Goal: Use online tool/utility

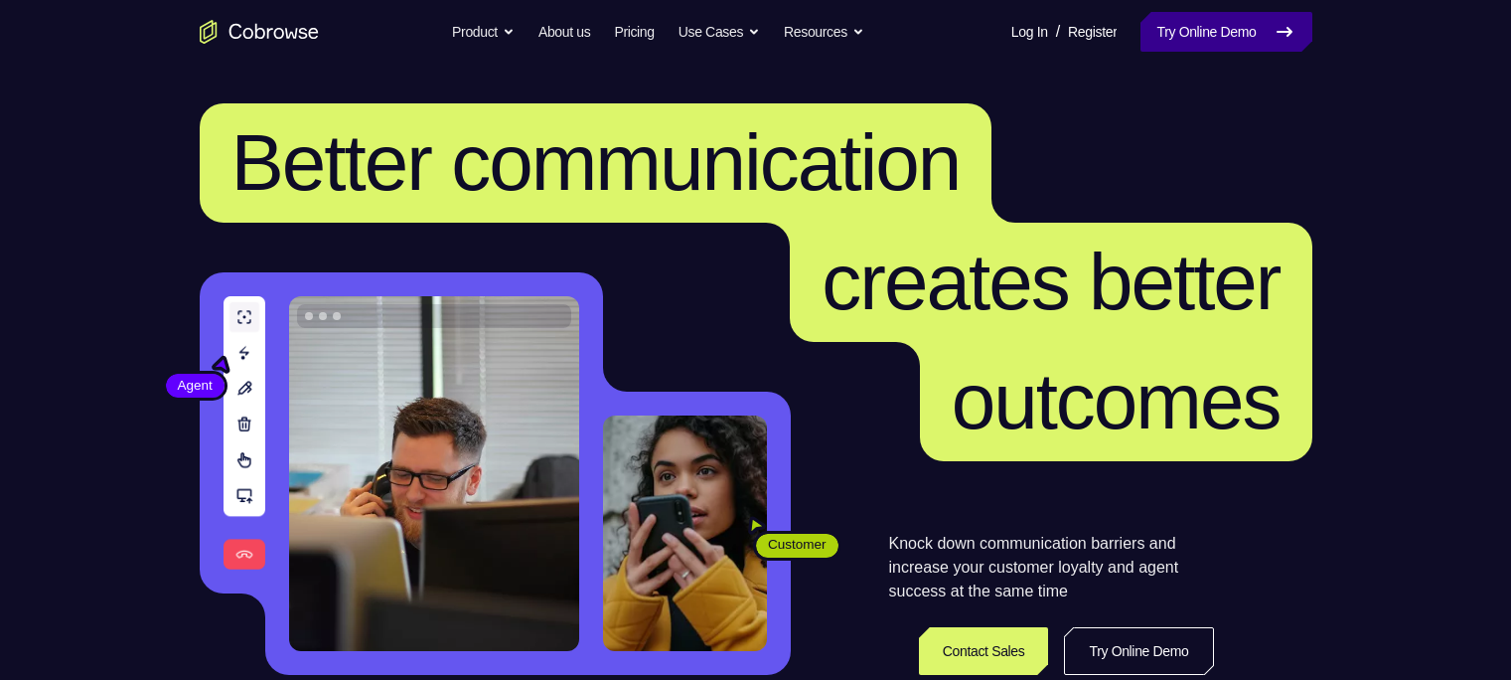
drag, startPoint x: 0, startPoint y: 0, endPoint x: 1211, endPoint y: 24, distance: 1211.3
click at [1211, 24] on link "Try Online Demo" at bounding box center [1226, 32] width 171 height 40
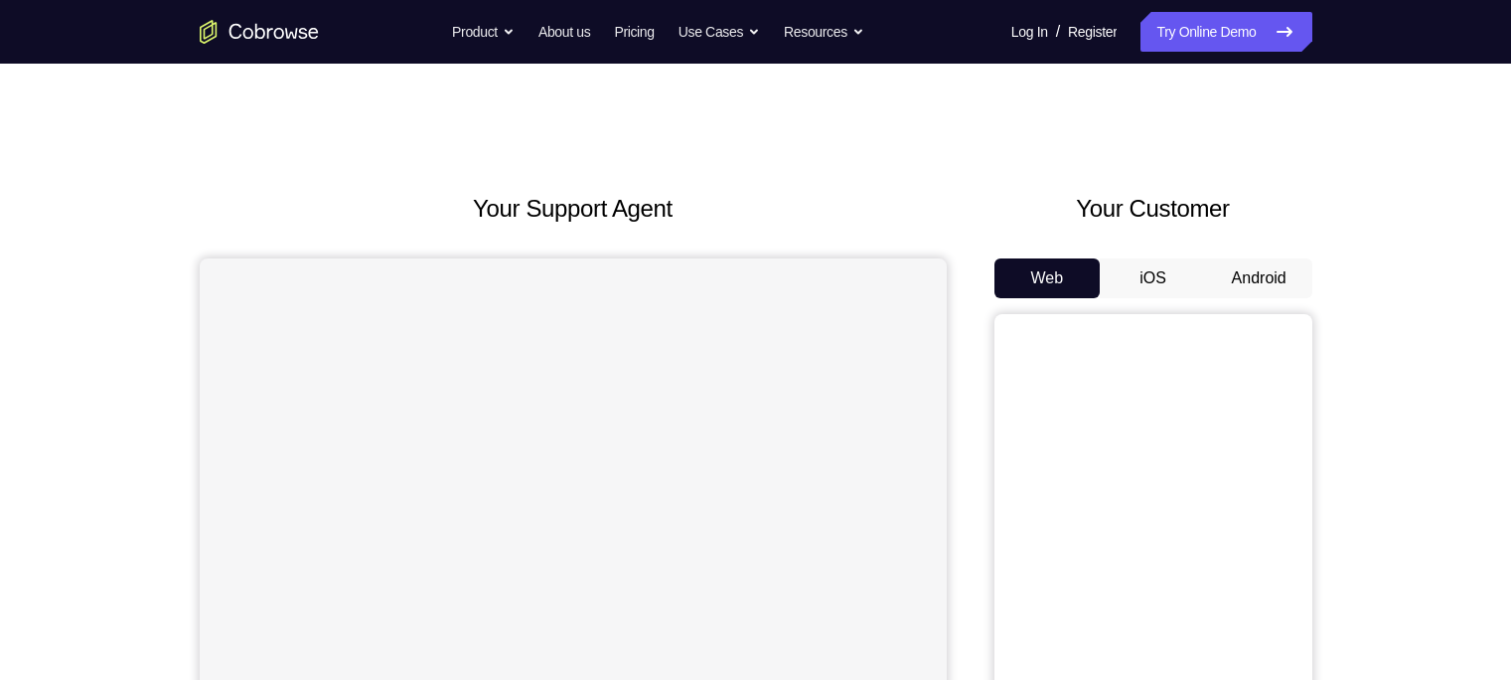
click at [1254, 270] on button "Android" at bounding box center [1259, 278] width 106 height 40
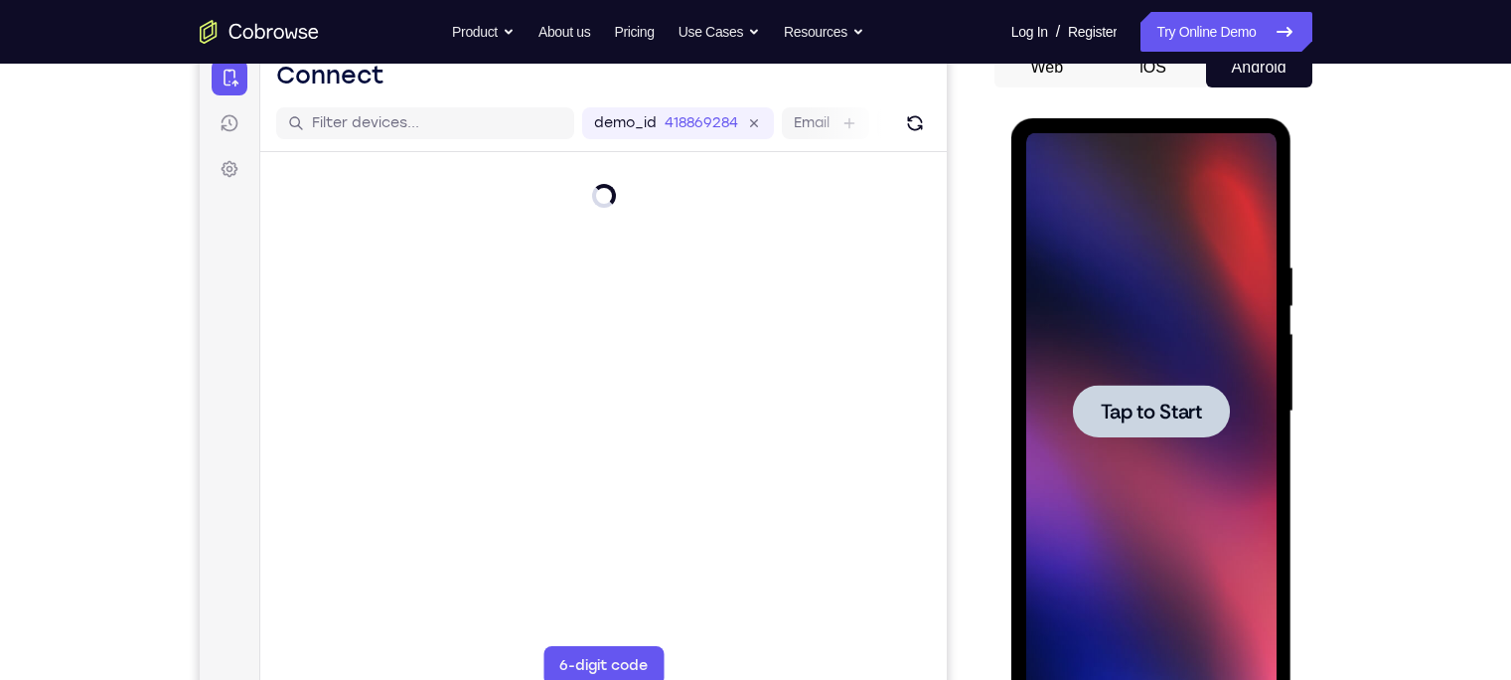
scroll to position [213, 0]
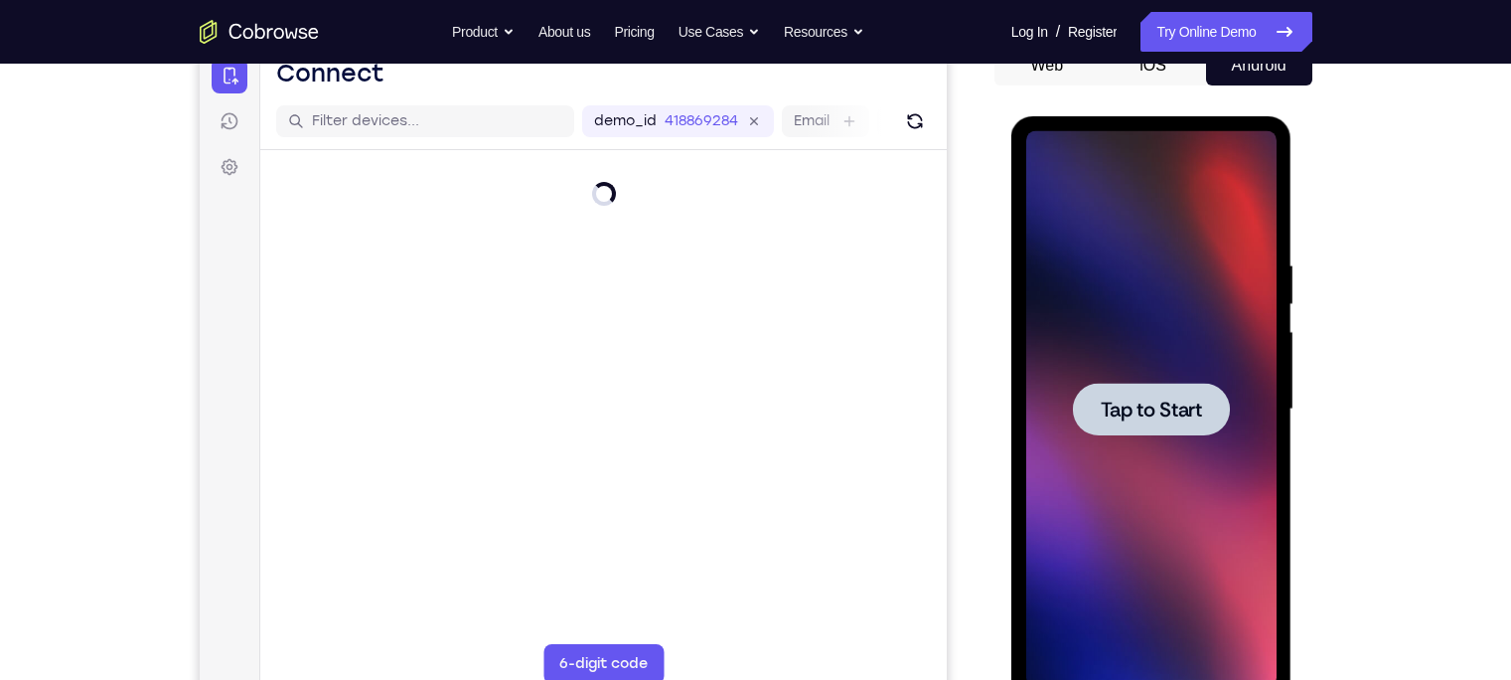
click at [1159, 399] on span "Tap to Start" at bounding box center [1151, 409] width 101 height 20
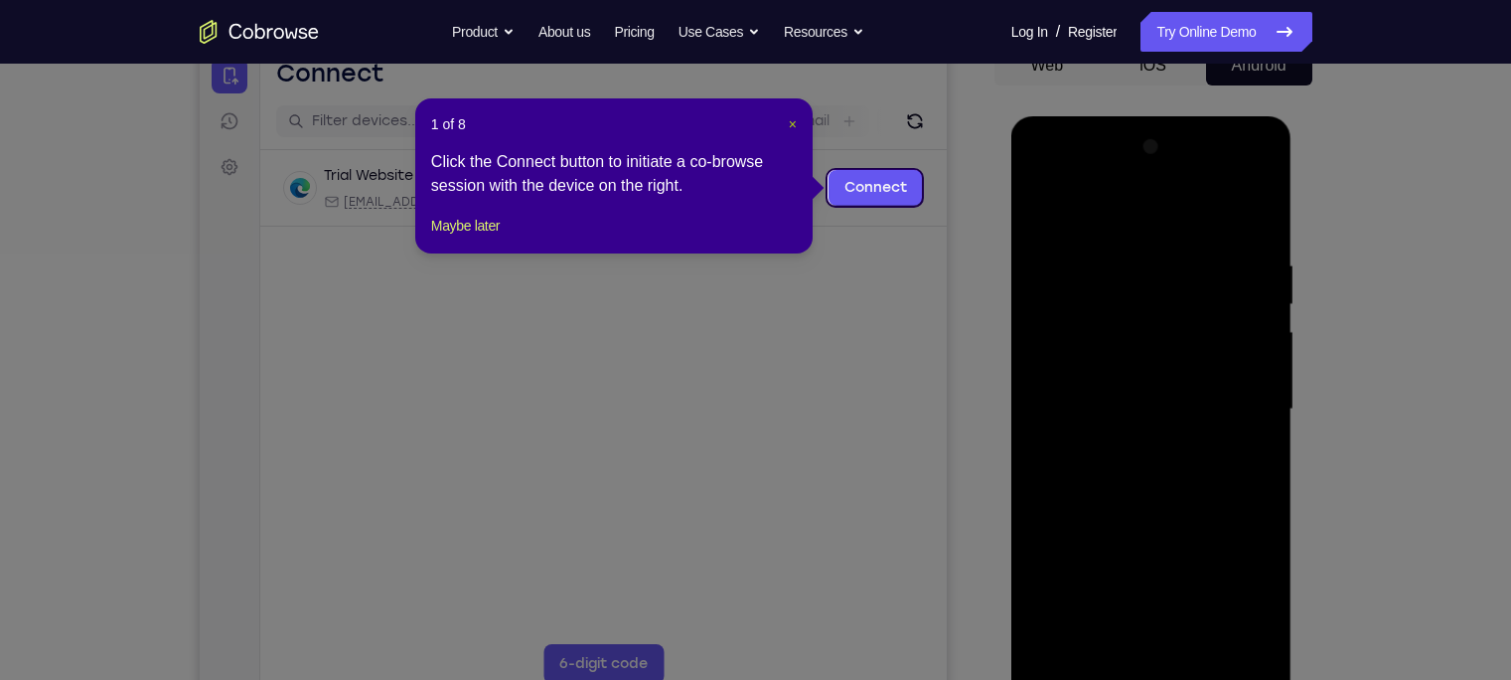
click at [793, 126] on span "×" at bounding box center [793, 124] width 8 height 16
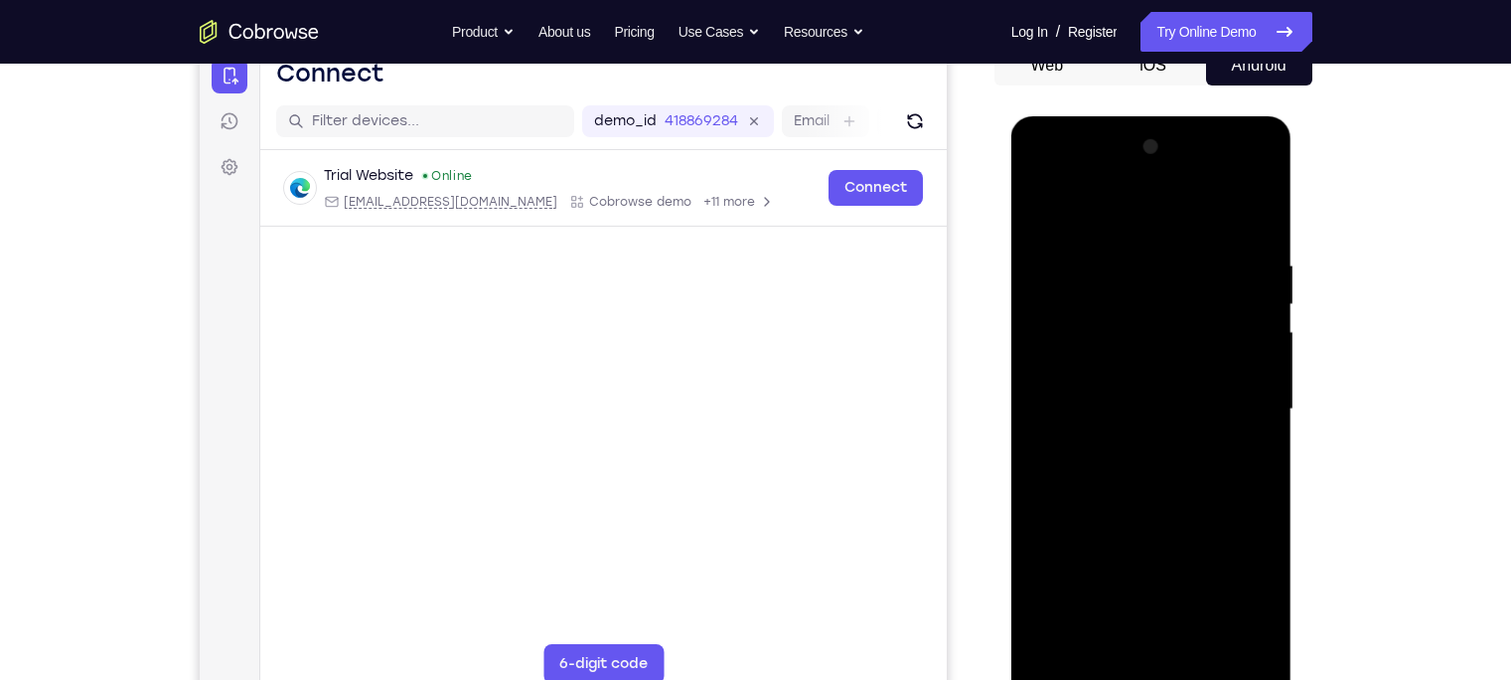
scroll to position [274, 0]
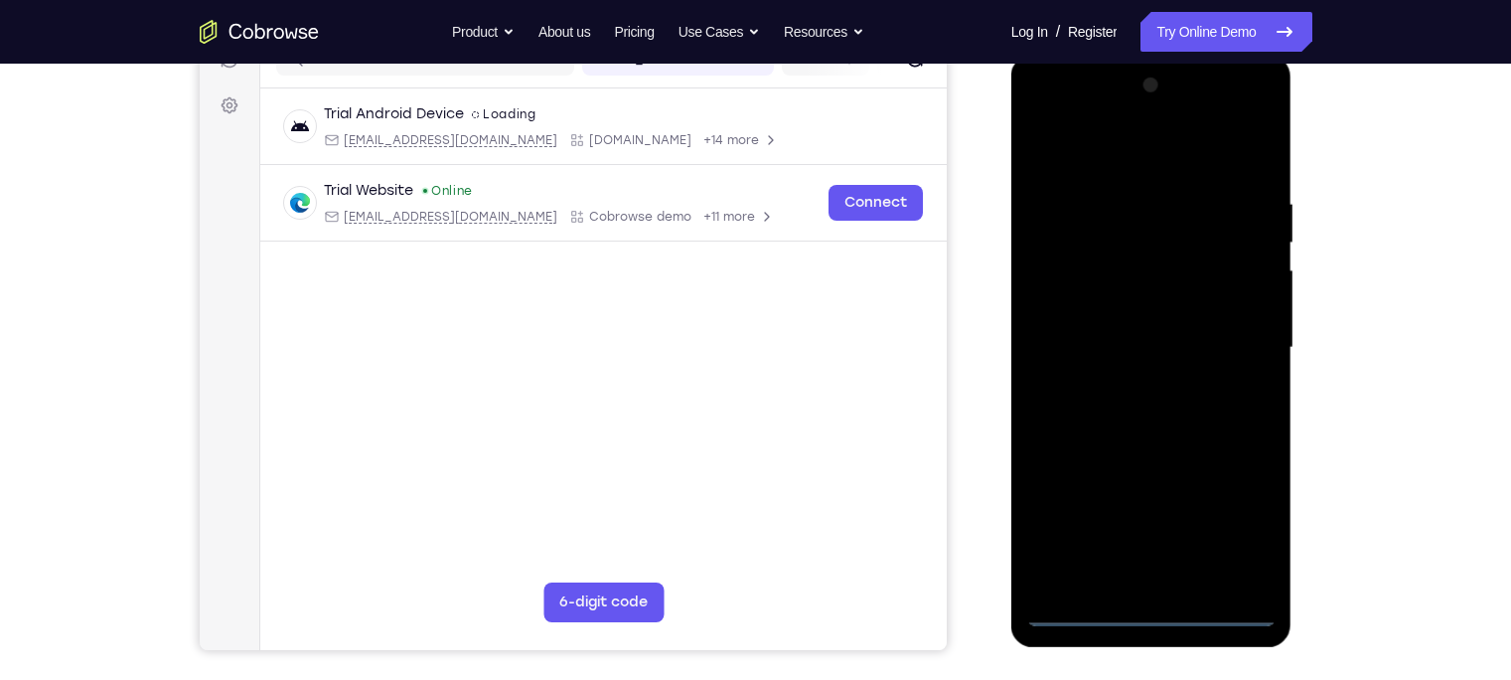
click at [1157, 607] on div at bounding box center [1151, 348] width 250 height 556
click at [1245, 527] on div at bounding box center [1151, 348] width 250 height 556
click at [1075, 154] on div at bounding box center [1151, 348] width 250 height 556
click at [1243, 345] on div at bounding box center [1151, 348] width 250 height 556
click at [1124, 384] on div at bounding box center [1151, 348] width 250 height 556
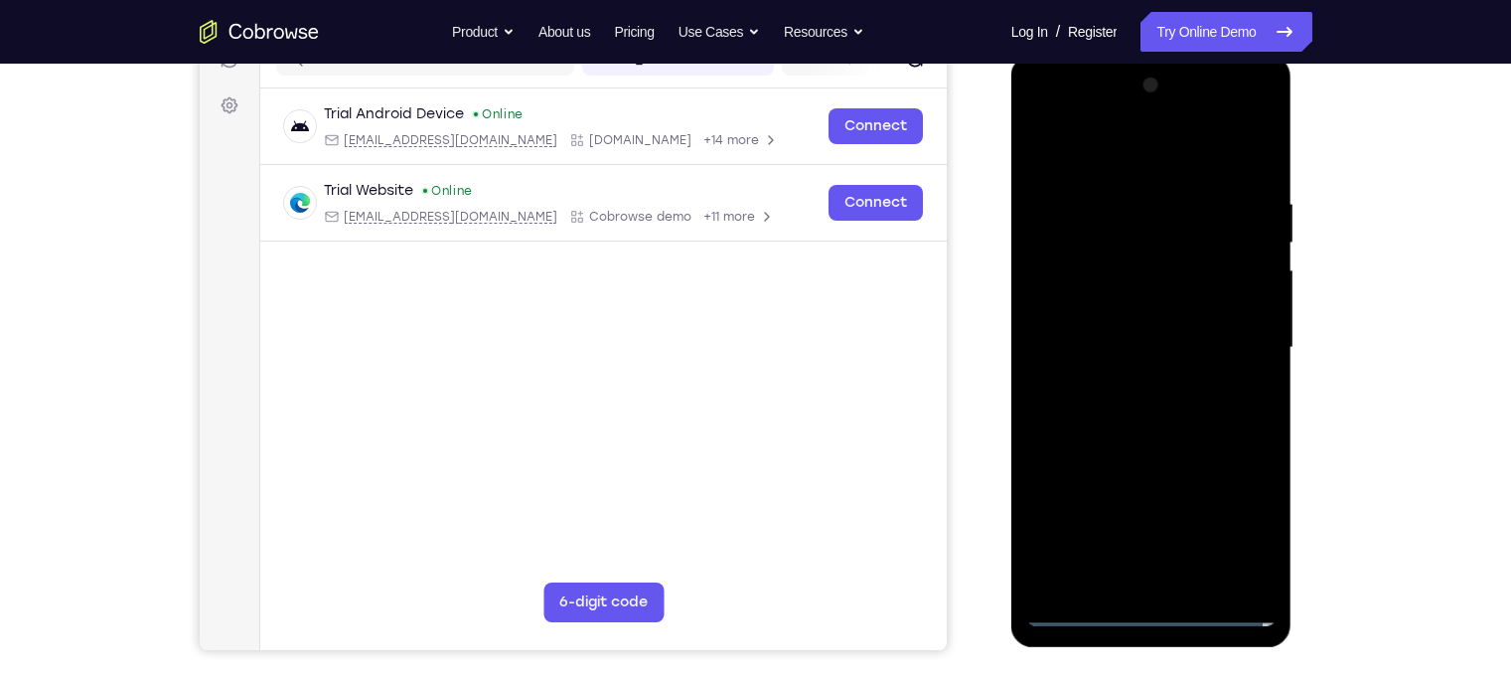
click at [1157, 449] on div at bounding box center [1151, 348] width 250 height 556
click at [1074, 248] on div at bounding box center [1151, 348] width 250 height 556
click at [1074, 298] on div at bounding box center [1151, 348] width 250 height 556
click at [1111, 259] on div at bounding box center [1151, 348] width 250 height 556
click at [1068, 258] on div at bounding box center [1151, 348] width 250 height 556
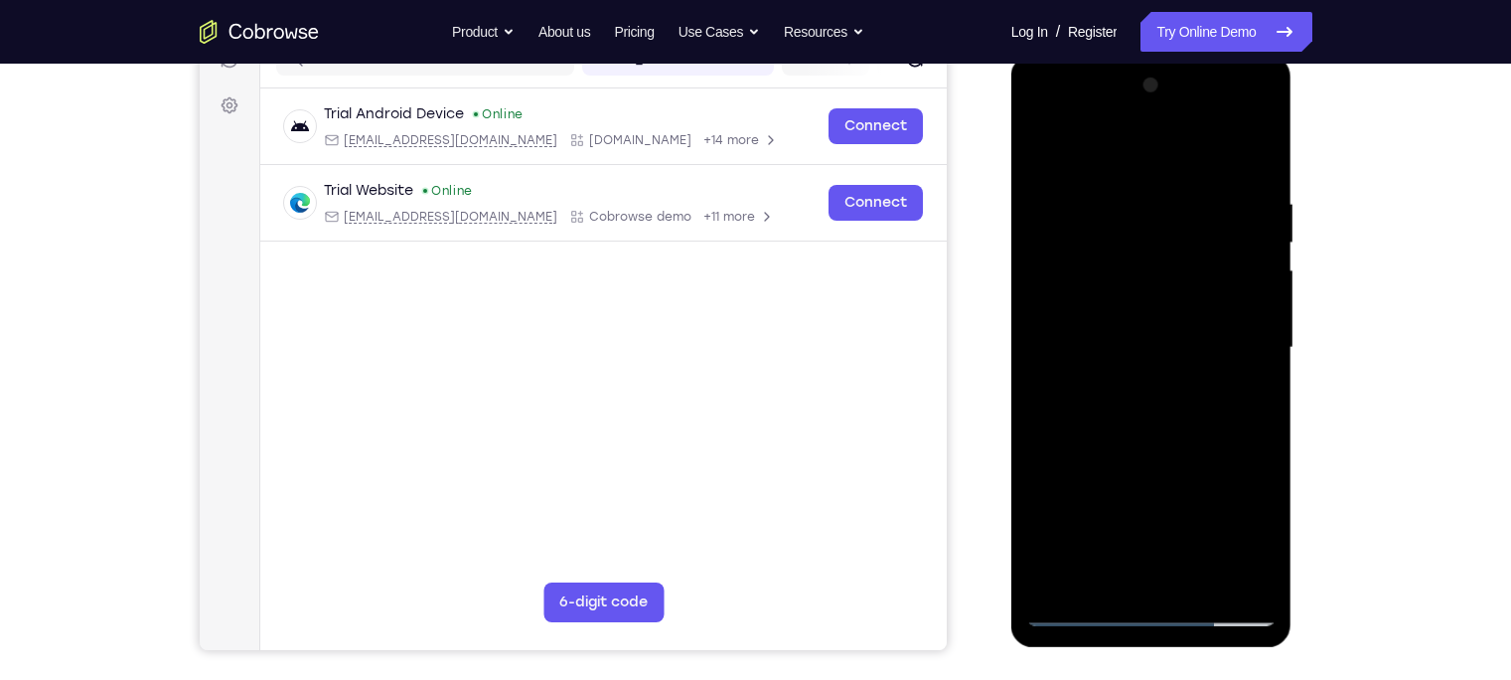
click at [1153, 435] on div at bounding box center [1151, 348] width 250 height 556
click at [1251, 577] on div at bounding box center [1151, 348] width 250 height 556
click at [1201, 577] on div at bounding box center [1151, 348] width 250 height 556
click at [1151, 452] on div at bounding box center [1151, 348] width 250 height 556
click at [1165, 361] on div at bounding box center [1151, 348] width 250 height 556
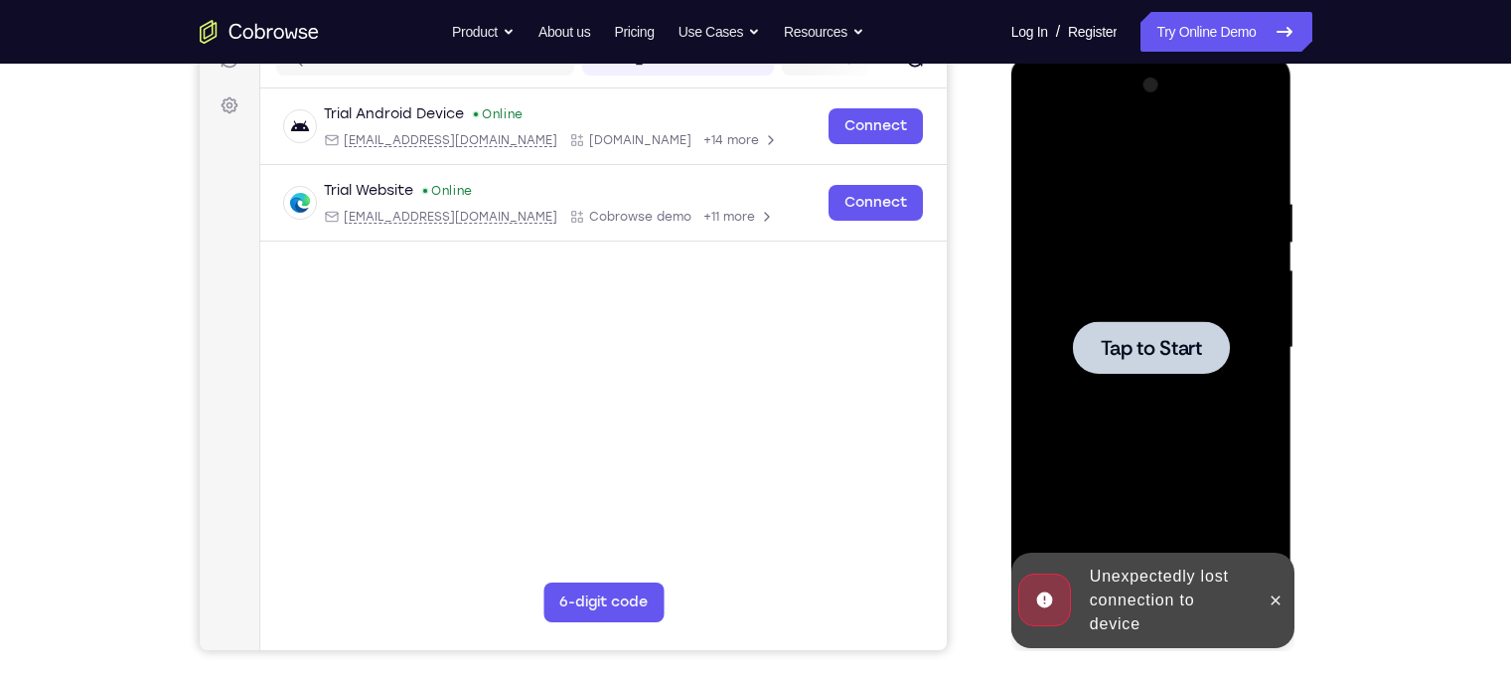
click at [1207, 382] on div at bounding box center [1151, 348] width 250 height 556
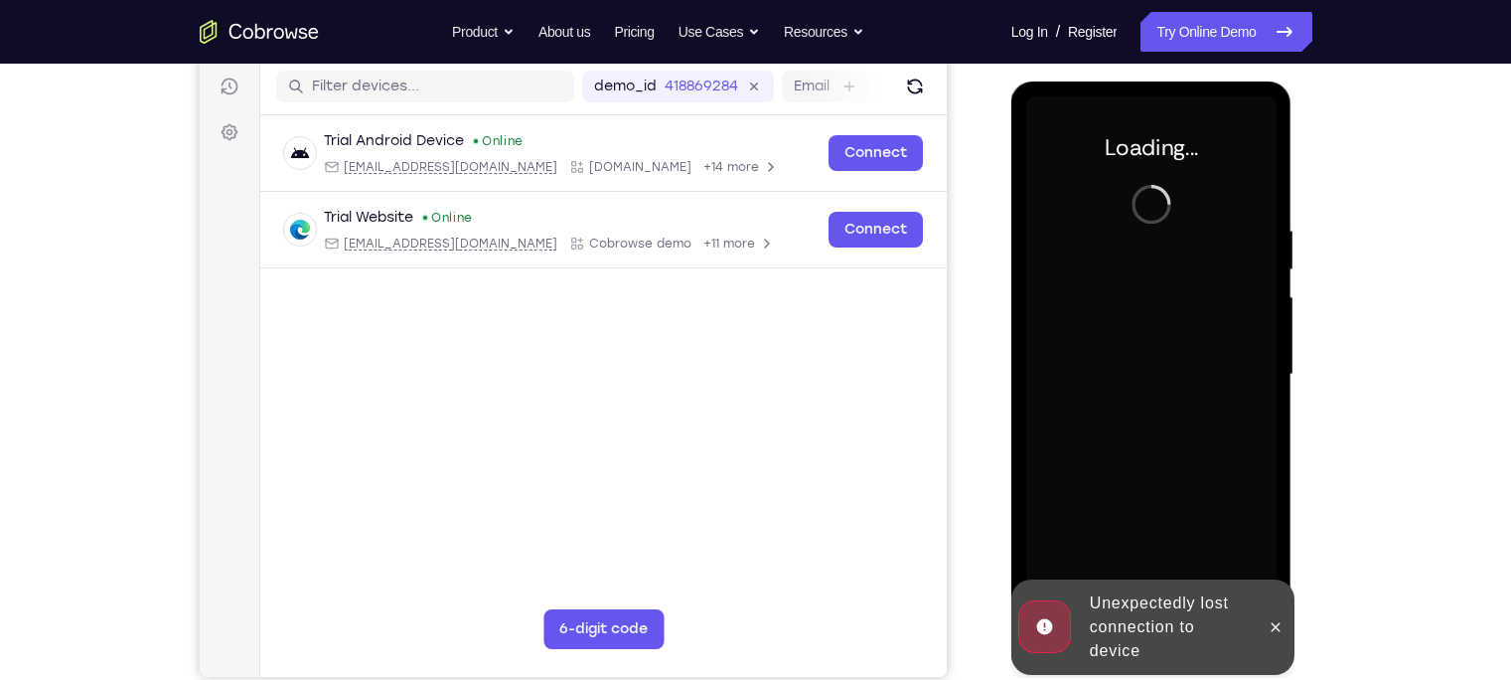
scroll to position [242, 0]
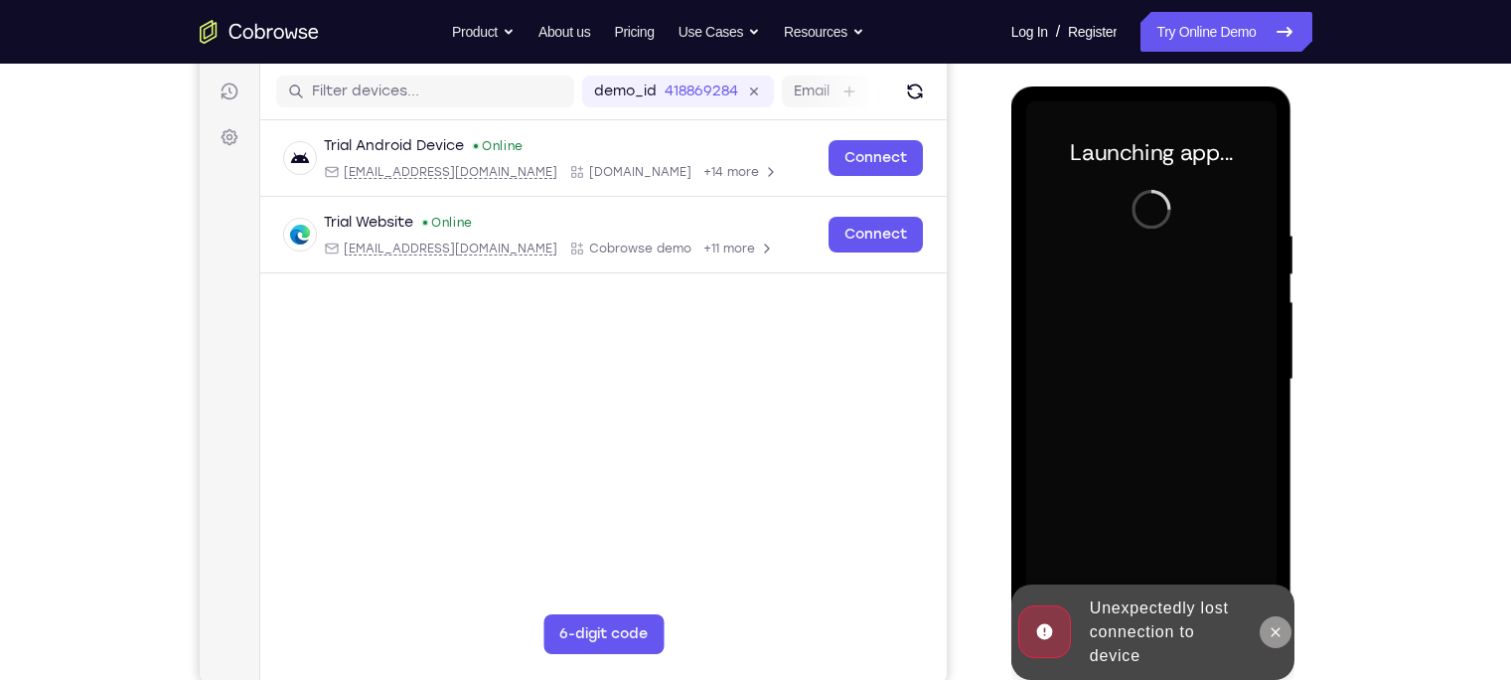
click at [1279, 630] on icon at bounding box center [1276, 632] width 16 height 16
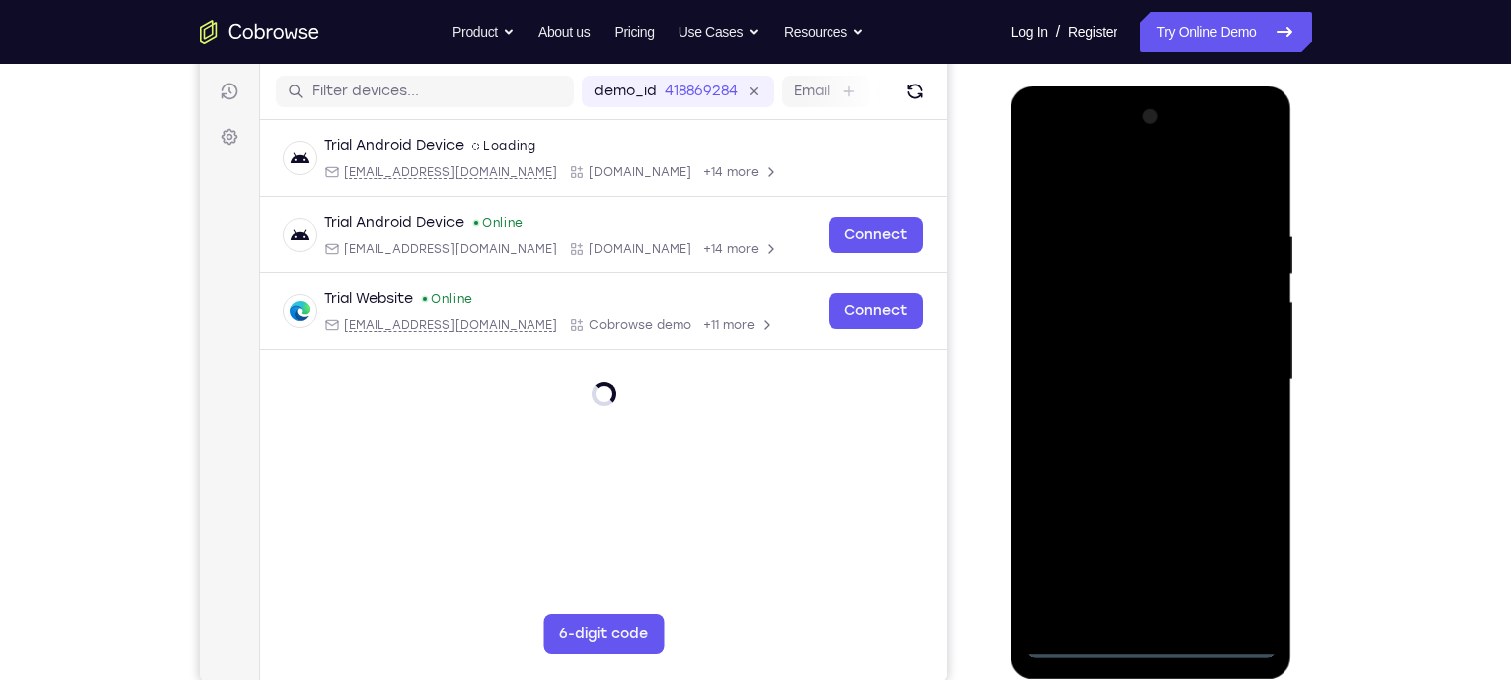
scroll to position [308, 0]
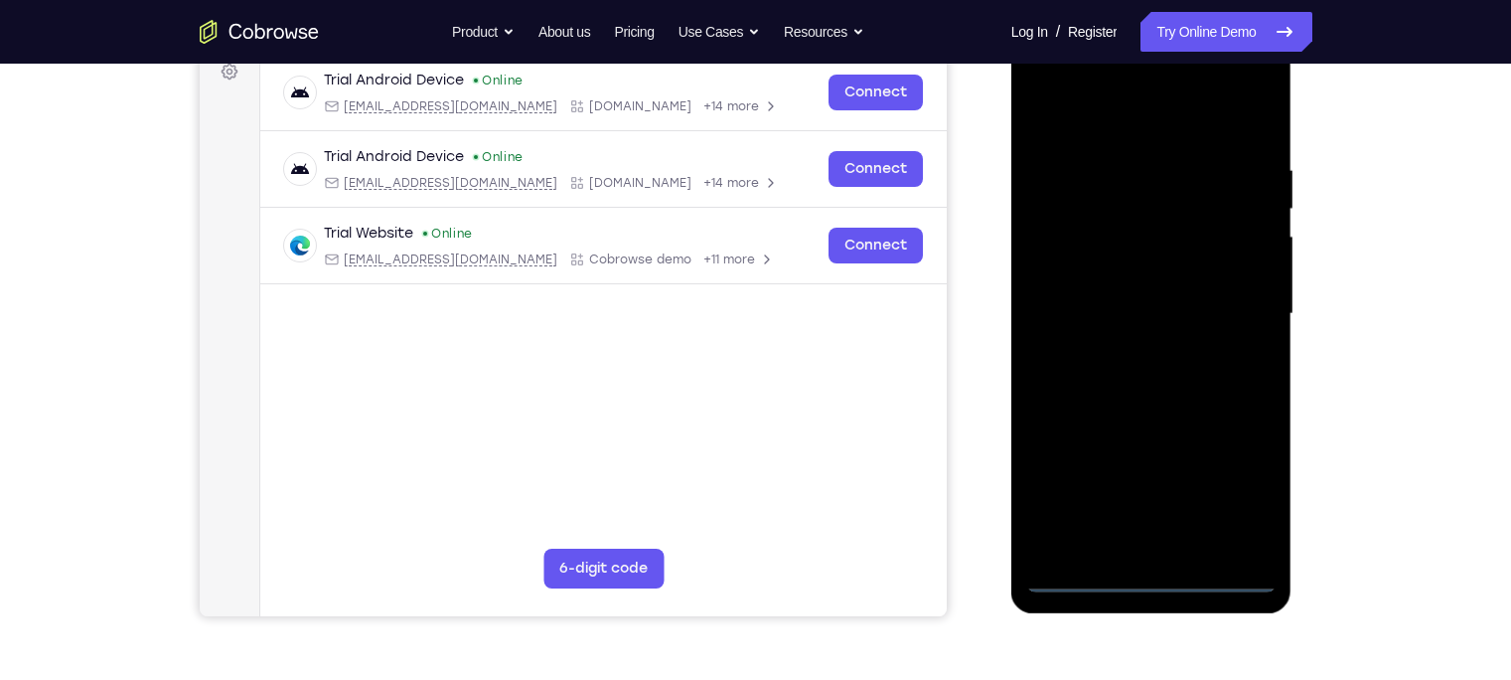
click at [1144, 576] on div at bounding box center [1151, 314] width 250 height 556
click at [1235, 488] on div at bounding box center [1151, 314] width 250 height 556
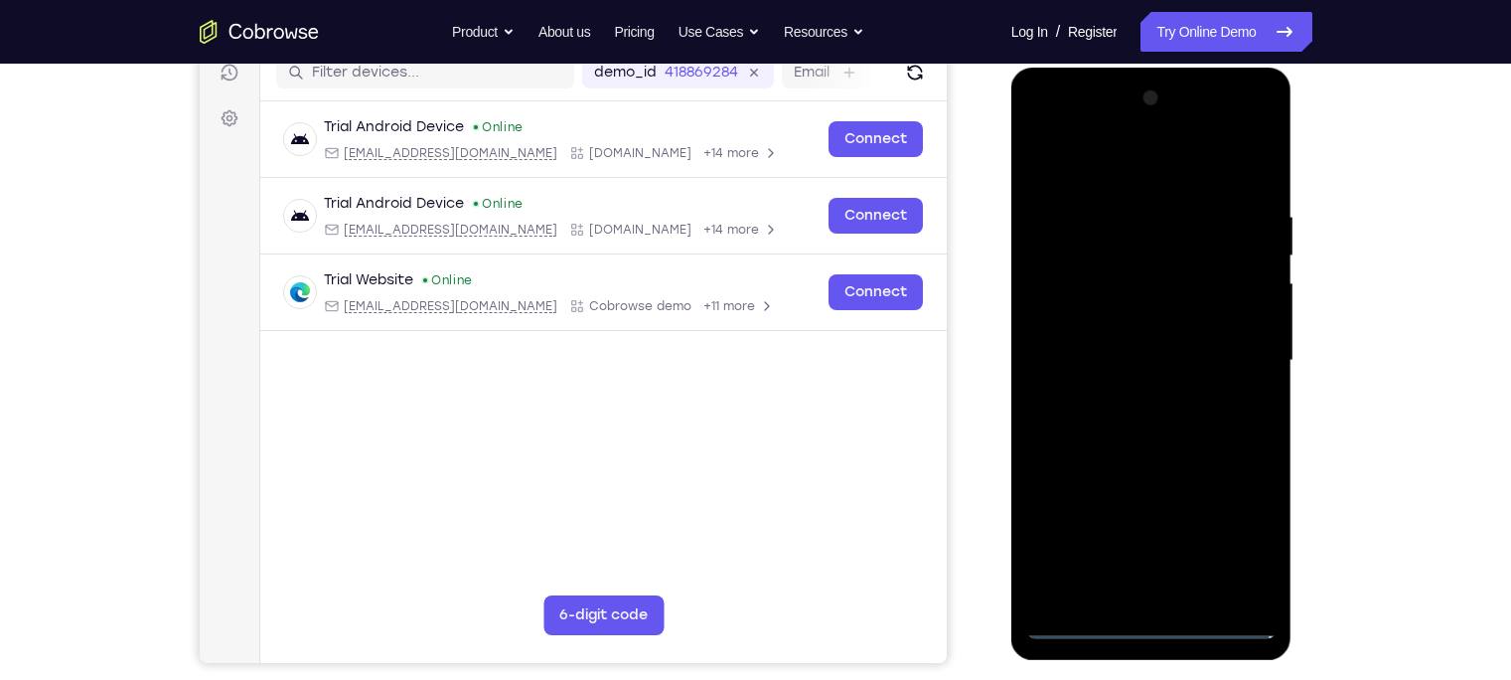
scroll to position [265, 0]
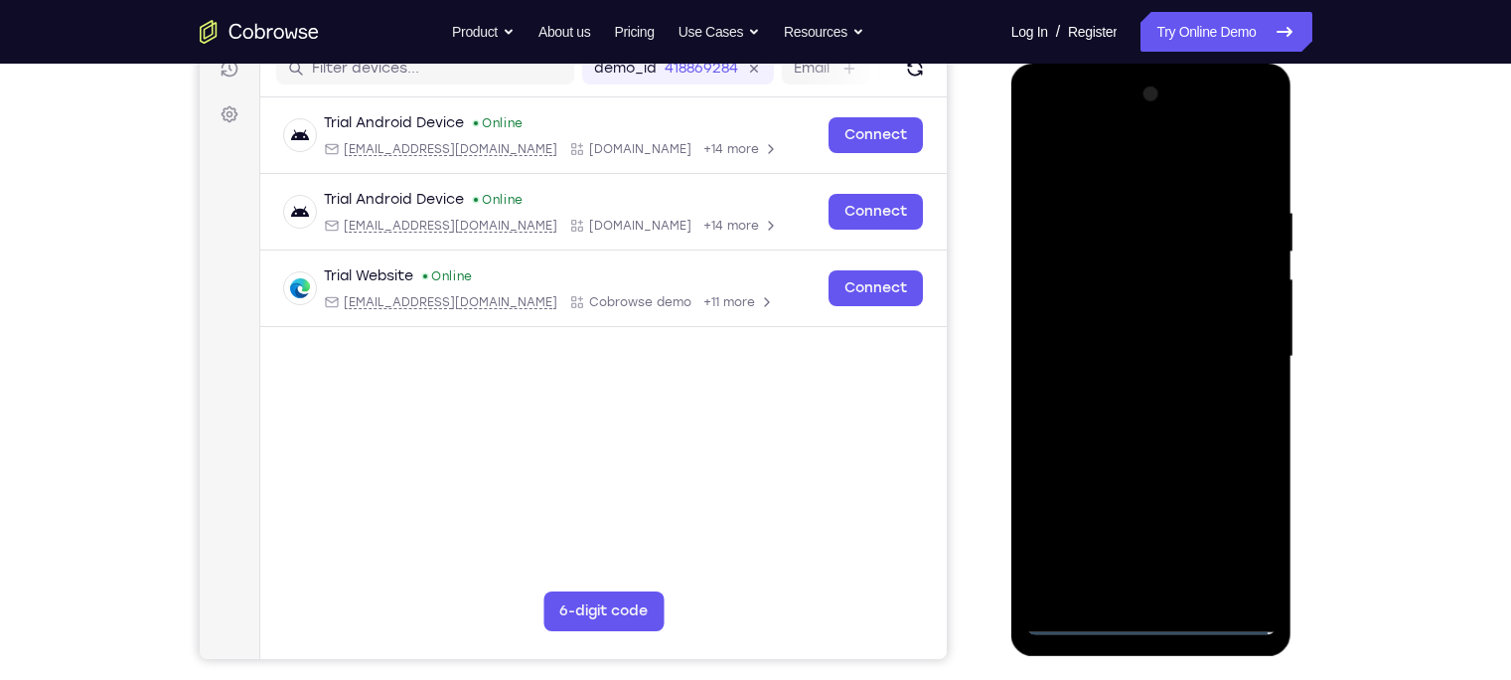
click at [1114, 170] on div at bounding box center [1151, 356] width 250 height 556
click at [1233, 351] on div at bounding box center [1151, 356] width 250 height 556
click at [1126, 394] on div at bounding box center [1151, 356] width 250 height 556
click at [1152, 456] on div at bounding box center [1151, 356] width 250 height 556
click at [1103, 263] on div at bounding box center [1151, 356] width 250 height 556
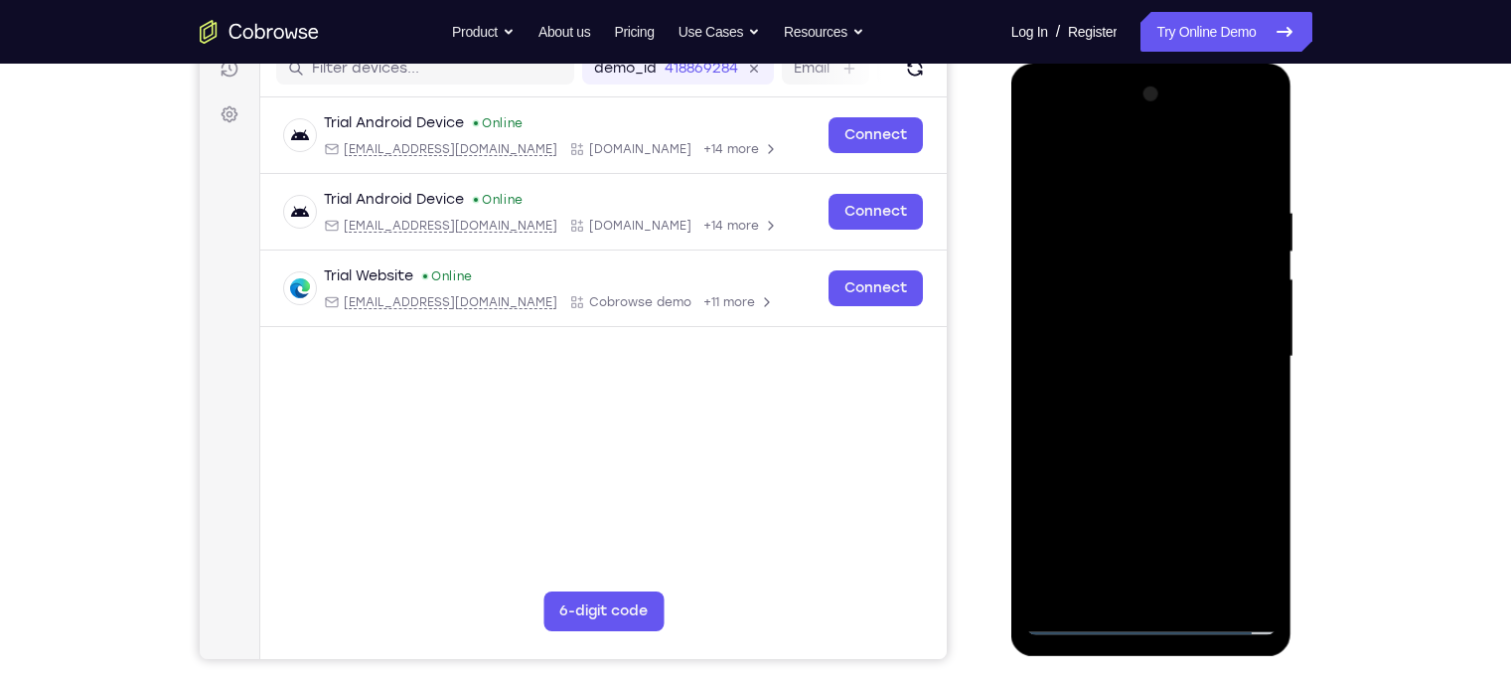
click at [1112, 308] on div at bounding box center [1151, 356] width 250 height 556
click at [1091, 271] on div at bounding box center [1151, 356] width 250 height 556
click at [1203, 312] on div at bounding box center [1151, 356] width 250 height 556
click at [1262, 590] on div at bounding box center [1151, 356] width 250 height 556
click at [1146, 449] on div at bounding box center [1151, 356] width 250 height 556
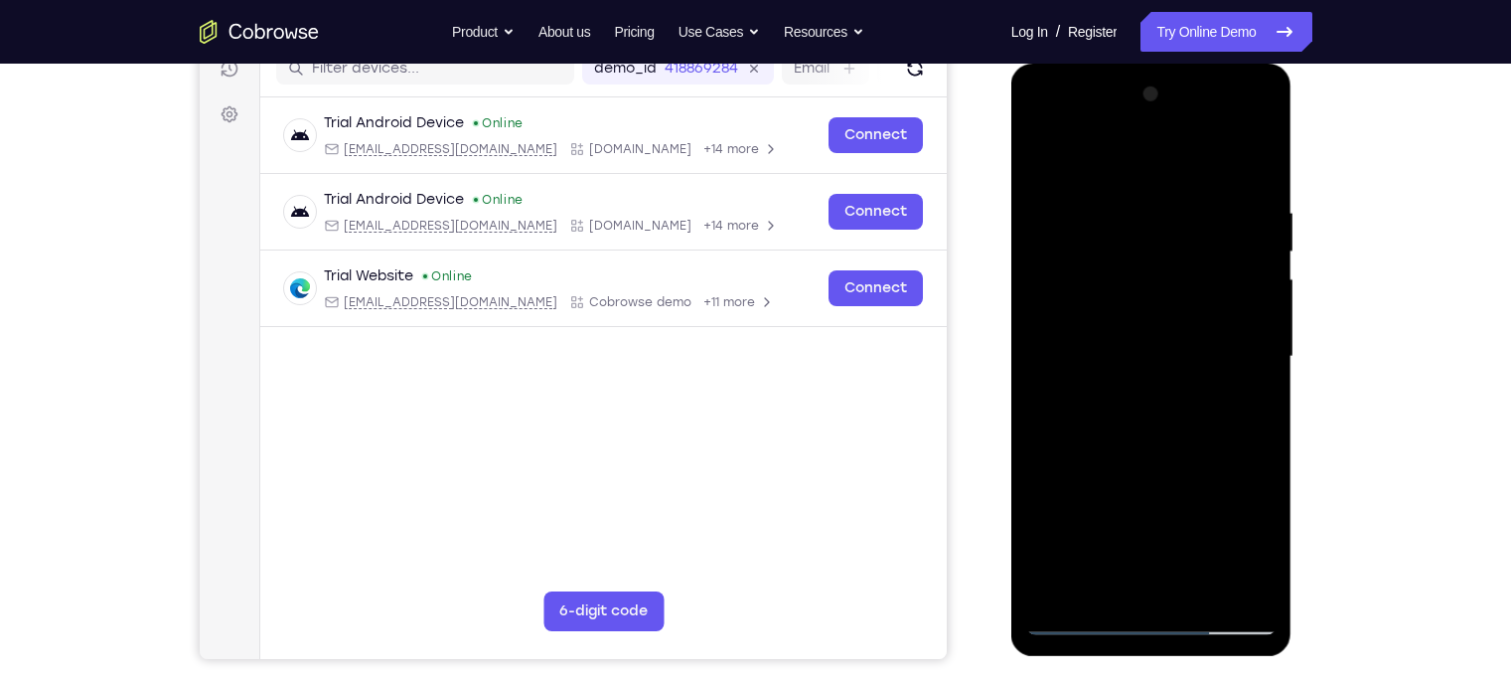
click at [1201, 587] on div at bounding box center [1151, 356] width 250 height 556
click at [1145, 463] on div at bounding box center [1151, 356] width 250 height 556
click at [1091, 369] on div at bounding box center [1151, 356] width 250 height 556
click at [1253, 549] on div at bounding box center [1151, 356] width 250 height 556
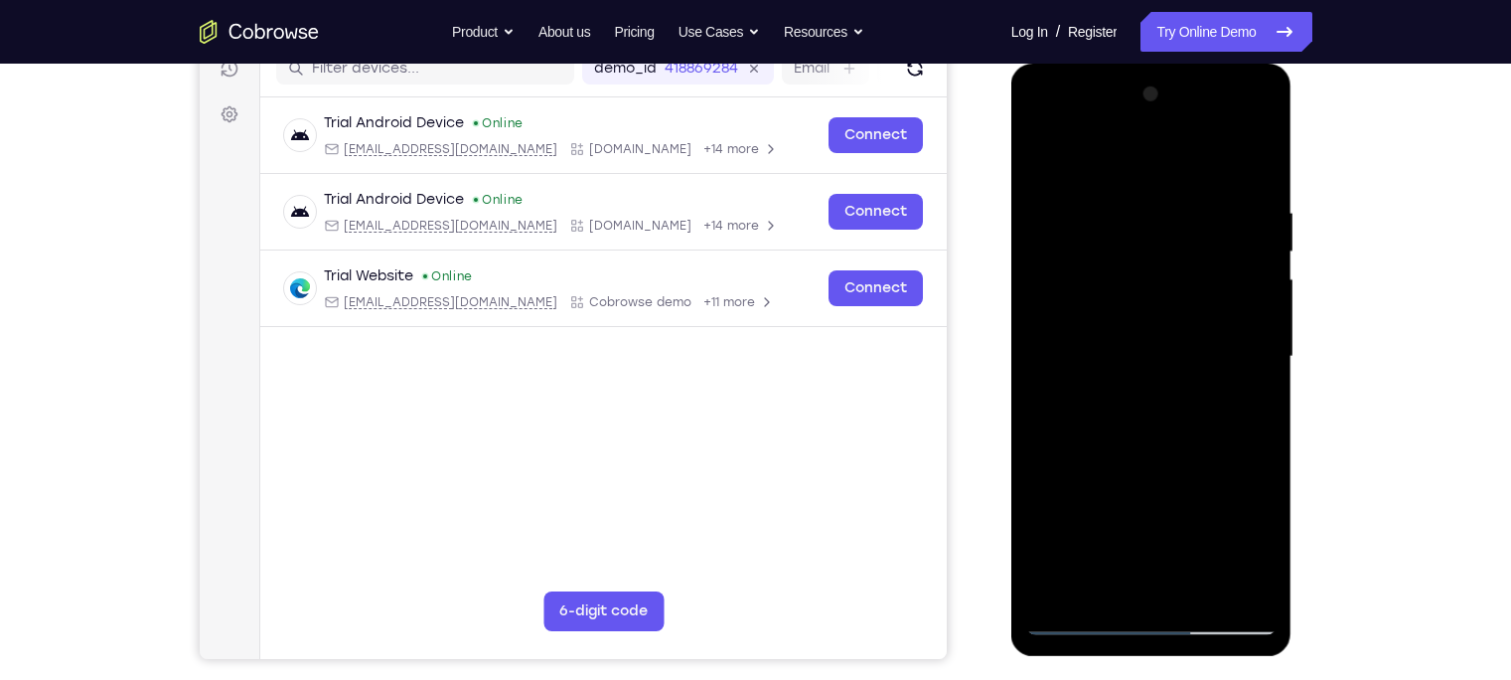
click at [1253, 549] on div at bounding box center [1151, 356] width 250 height 556
click at [1257, 412] on div at bounding box center [1151, 356] width 250 height 556
click at [1114, 195] on div at bounding box center [1151, 356] width 250 height 556
click at [1107, 477] on div at bounding box center [1151, 356] width 250 height 556
click at [1158, 474] on div at bounding box center [1151, 356] width 250 height 556
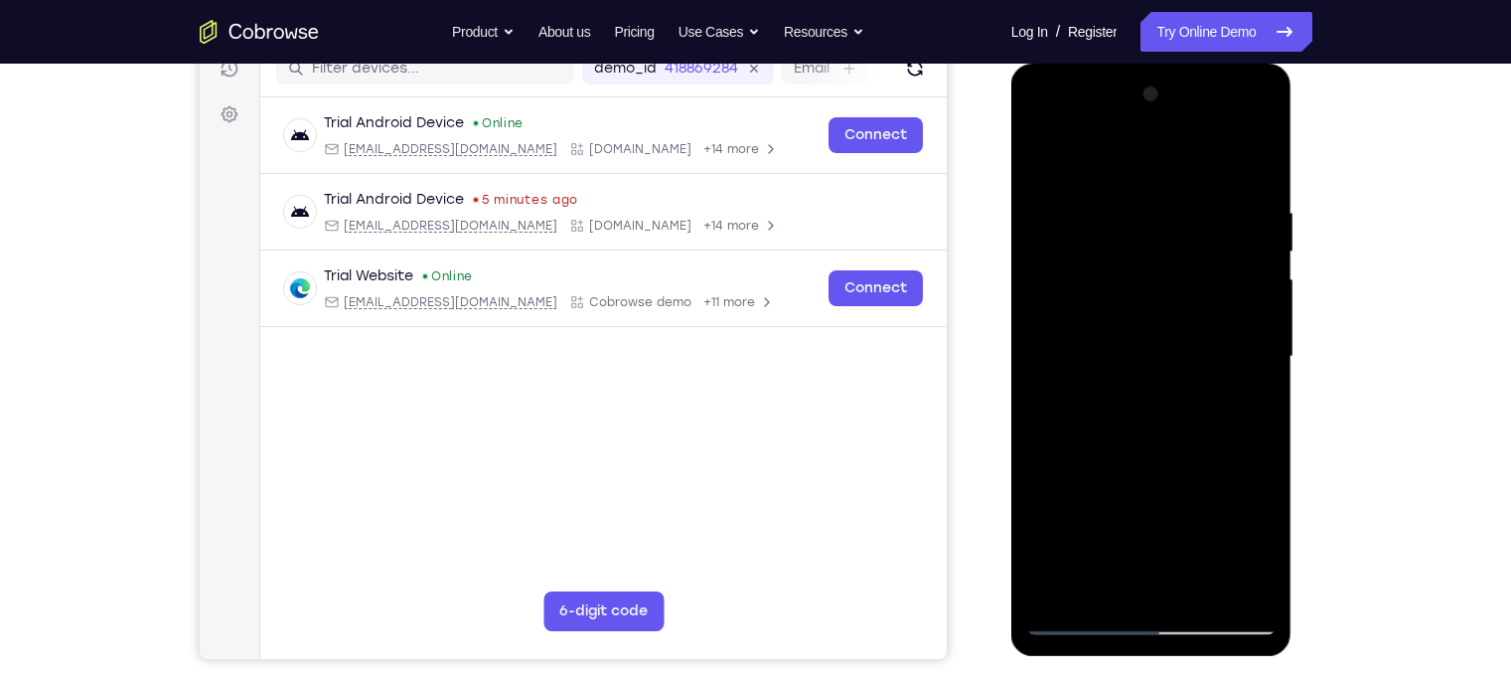
click at [1245, 404] on div at bounding box center [1151, 356] width 250 height 556
drag, startPoint x: 1057, startPoint y: 299, endPoint x: 1110, endPoint y: 156, distance: 152.4
click at [1110, 156] on div at bounding box center [1151, 356] width 250 height 556
click at [1252, 403] on div at bounding box center [1151, 356] width 250 height 556
click at [1253, 406] on div at bounding box center [1151, 356] width 250 height 556
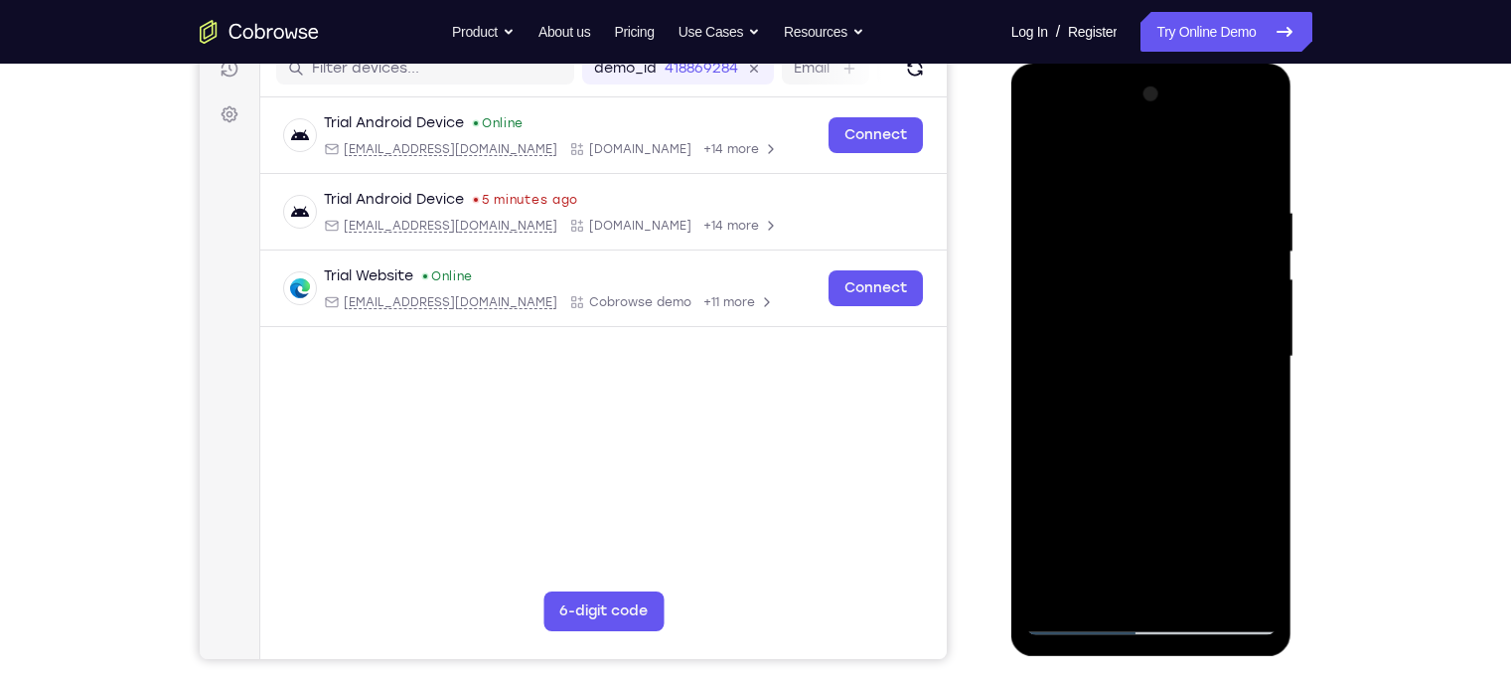
click at [1254, 358] on div at bounding box center [1151, 356] width 250 height 556
click at [1244, 64] on div at bounding box center [1151, 64] width 281 height 0
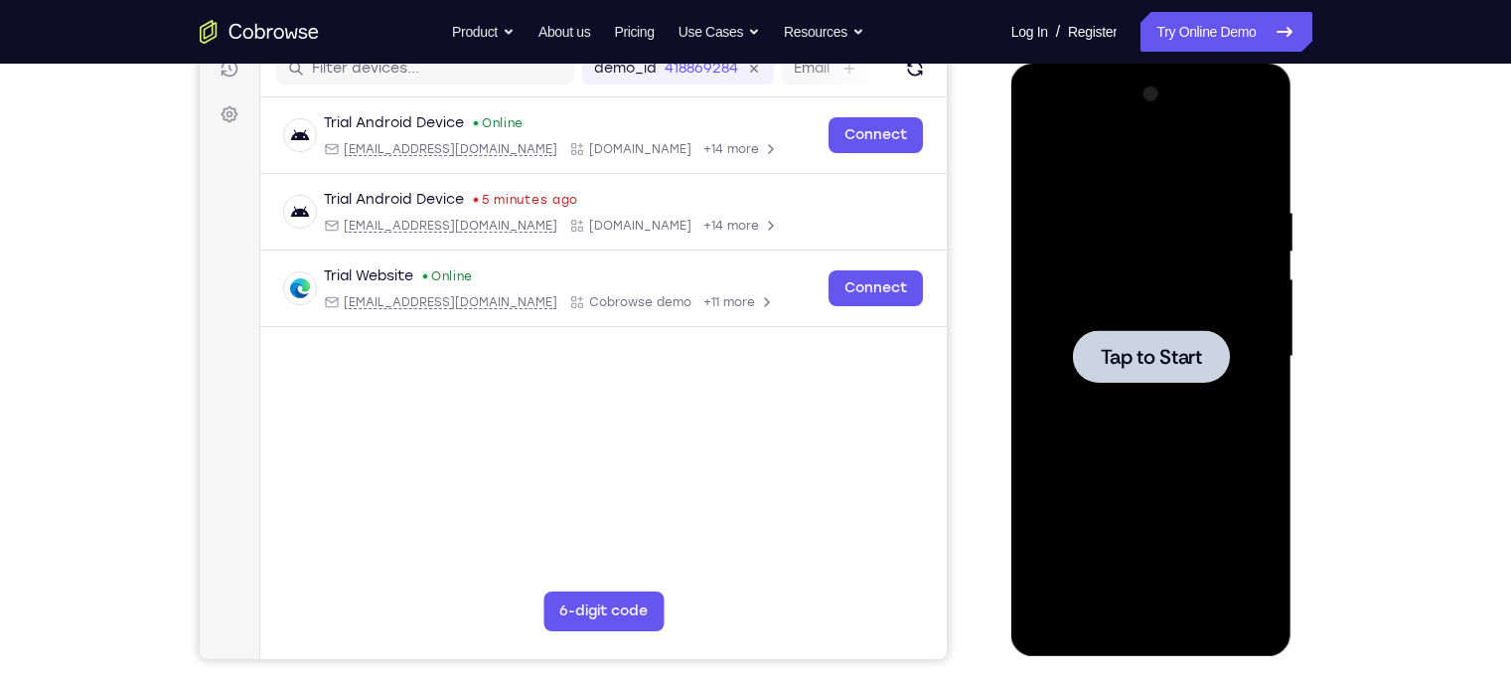
click at [1167, 362] on span "Tap to Start" at bounding box center [1151, 357] width 101 height 20
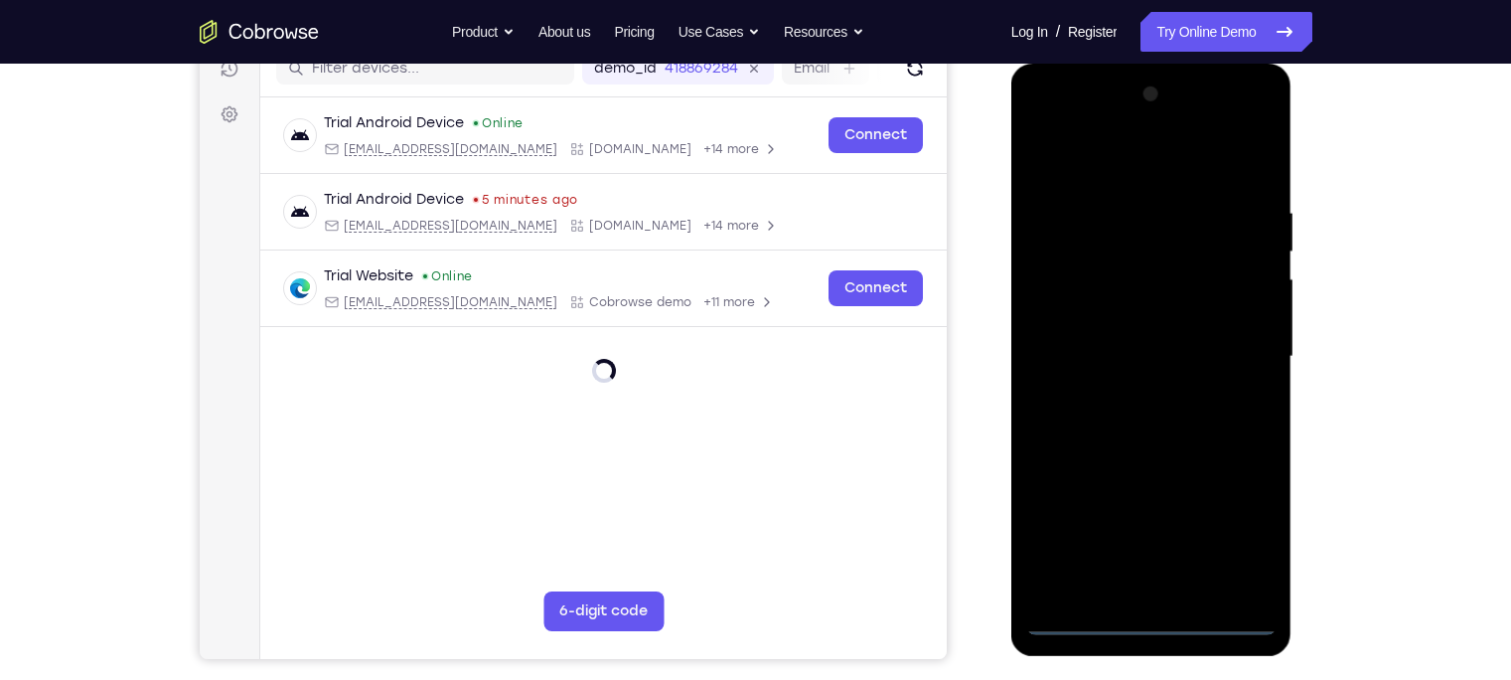
click at [1156, 619] on div at bounding box center [1151, 356] width 250 height 556
click at [1231, 521] on div at bounding box center [1151, 356] width 250 height 556
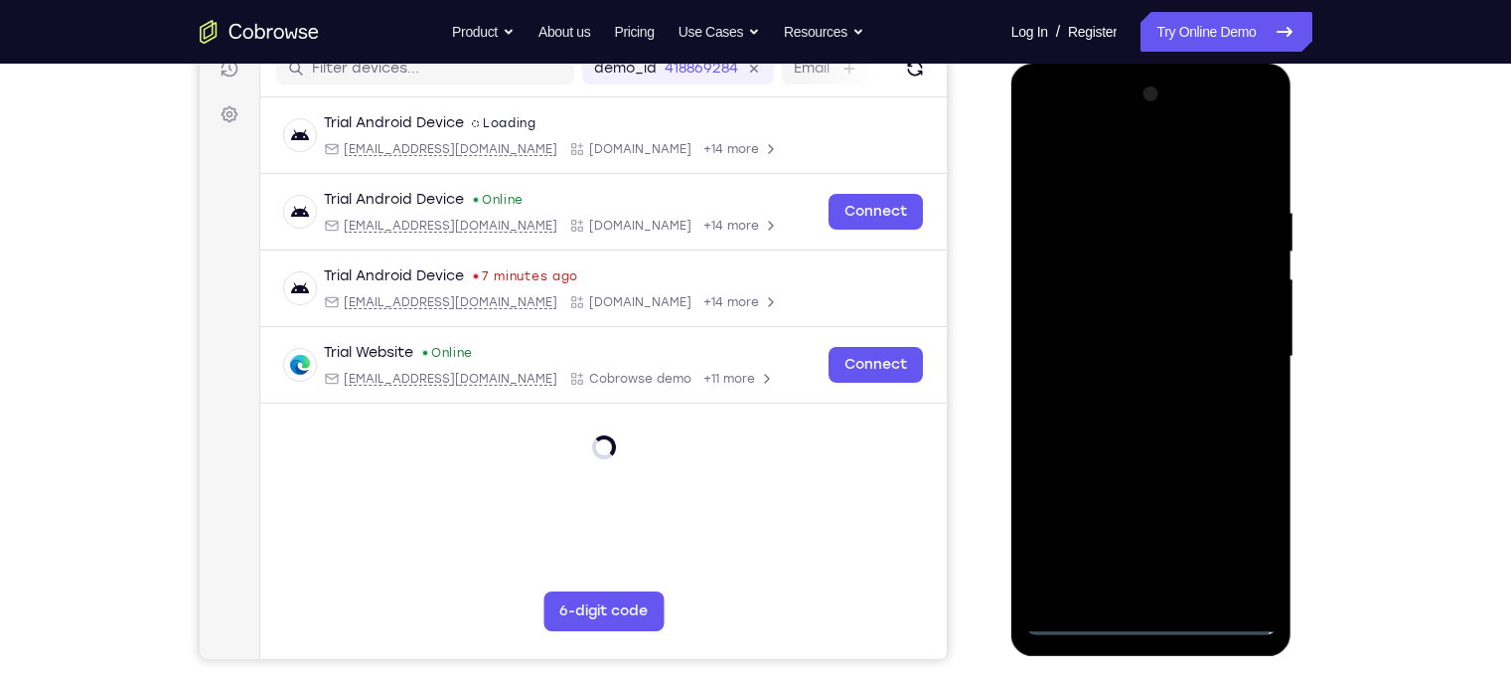
click at [1250, 529] on div at bounding box center [1151, 356] width 250 height 556
click at [1134, 173] on div at bounding box center [1151, 356] width 250 height 556
click at [1236, 340] on div at bounding box center [1151, 356] width 250 height 556
click at [1236, 346] on div at bounding box center [1151, 356] width 250 height 556
click at [1134, 392] on div at bounding box center [1151, 356] width 250 height 556
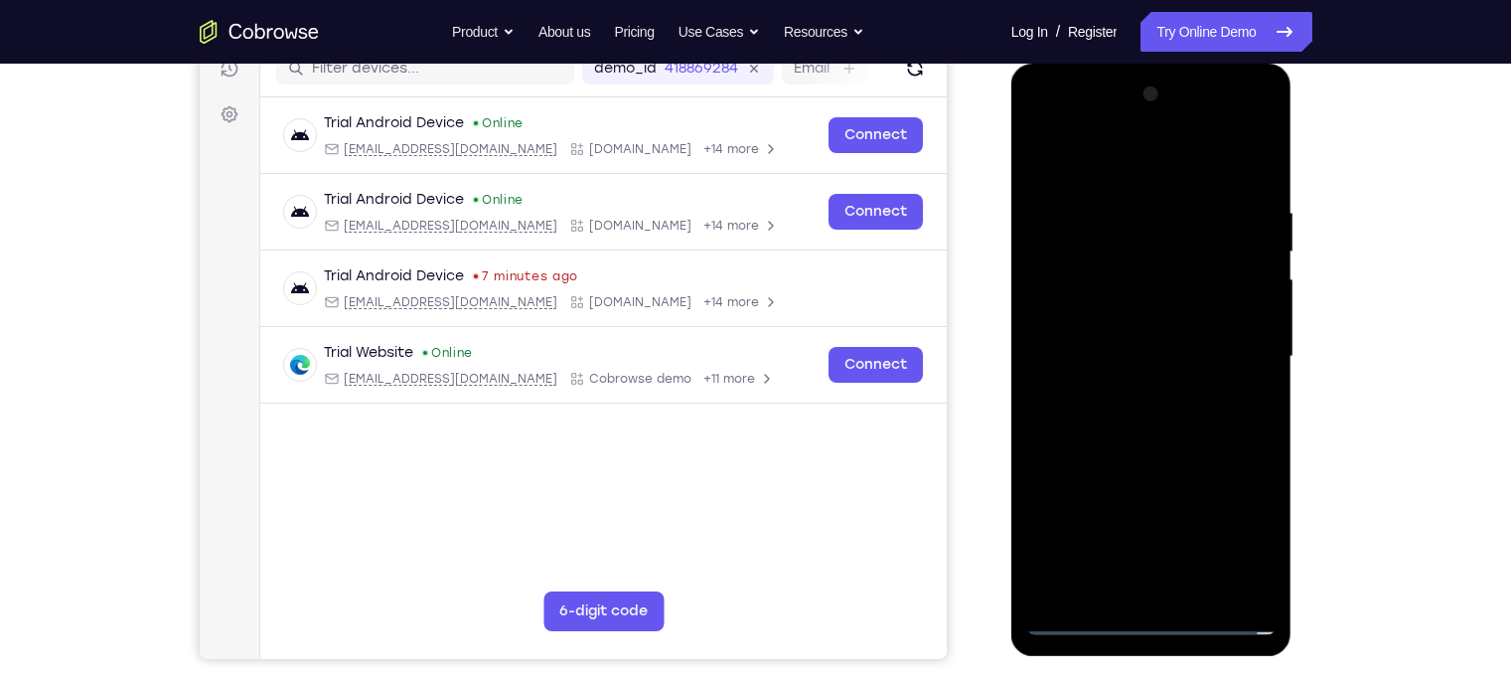
click at [1158, 457] on div at bounding box center [1151, 356] width 250 height 556
click at [1139, 256] on div at bounding box center [1151, 356] width 250 height 556
click at [1142, 301] on div at bounding box center [1151, 356] width 250 height 556
click at [1119, 279] on div at bounding box center [1151, 356] width 250 height 556
click at [1076, 280] on div at bounding box center [1151, 356] width 250 height 556
